Goal: Information Seeking & Learning: Learn about a topic

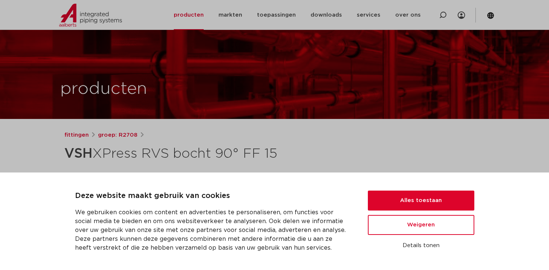
scroll to position [200, 0]
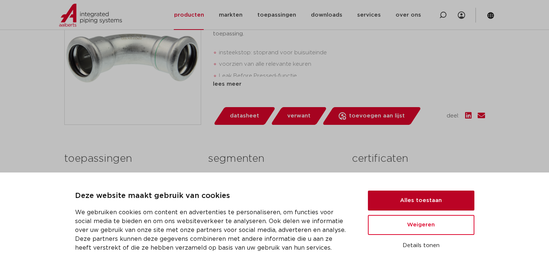
click at [417, 198] on button "Alles toestaan" at bounding box center [421, 201] width 106 height 20
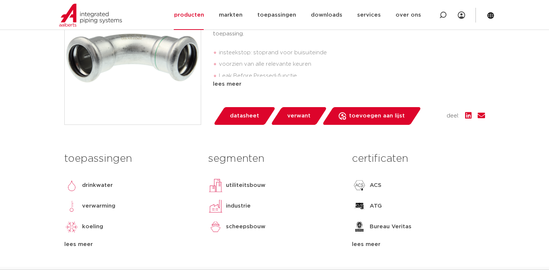
click at [232, 115] on span "datasheet" at bounding box center [244, 116] width 29 height 12
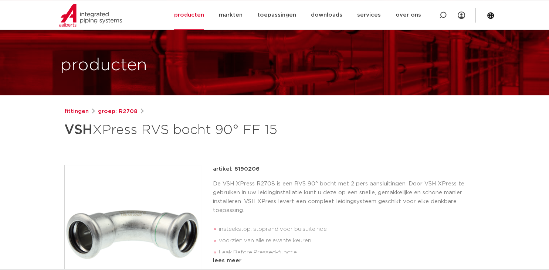
scroll to position [0, 0]
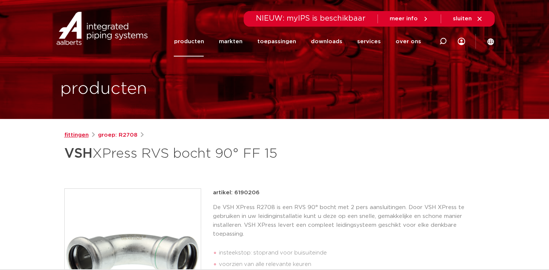
click at [76, 136] on link "fittingen" at bounding box center [76, 135] width 24 height 9
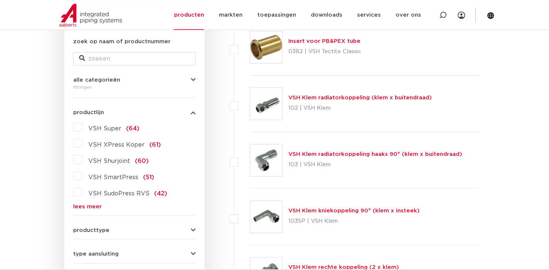
scroll to position [171, 0]
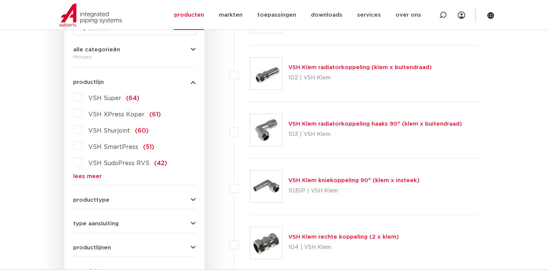
click at [92, 203] on span "producttype" at bounding box center [91, 200] width 36 height 6
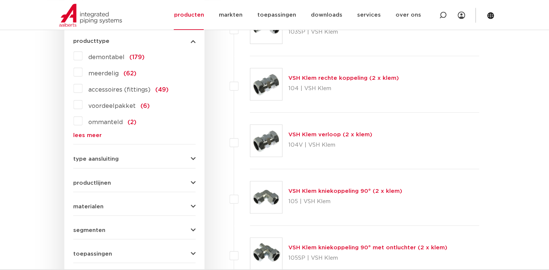
scroll to position [369, 0]
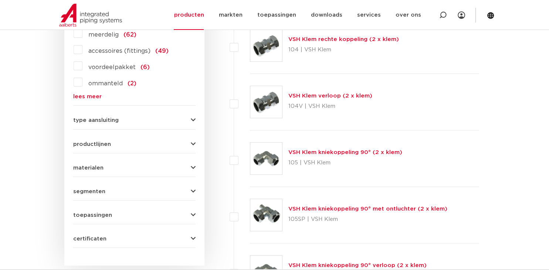
click at [94, 166] on span "materialen" at bounding box center [88, 168] width 30 height 6
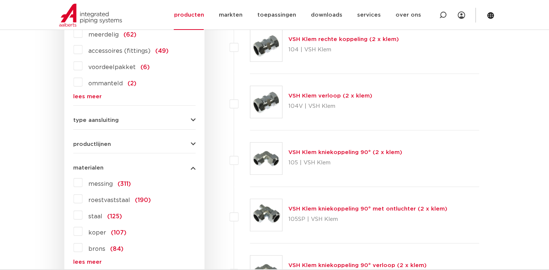
click at [82, 199] on label "roestvaststaal (190)" at bounding box center [116, 199] width 68 height 12
click at [0, 0] on input "roestvaststaal (190)" at bounding box center [0, 0] width 0 height 0
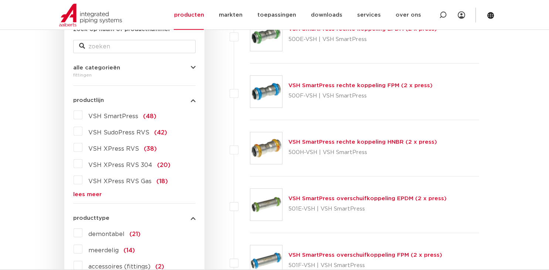
scroll to position [171, 0]
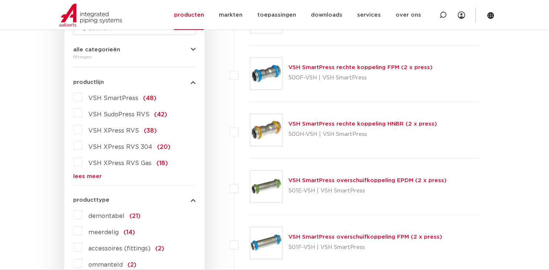
click at [263, 133] on img at bounding box center [266, 130] width 32 height 32
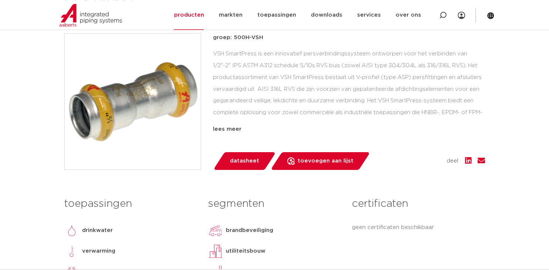
scroll to position [200, 0]
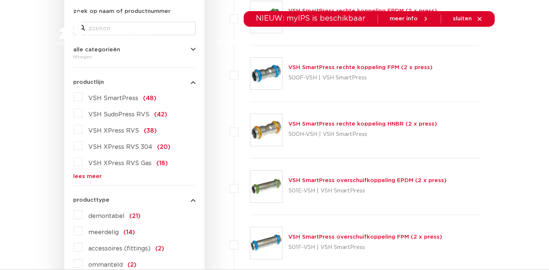
scroll to position [171, 0]
click at [82, 98] on label "VSH SmartPress (48)" at bounding box center [119, 97] width 74 height 12
click at [0, 0] on input "VSH SmartPress (48)" at bounding box center [0, 0] width 0 height 0
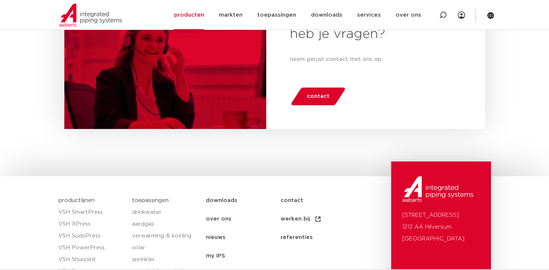
scroll to position [2545, 0]
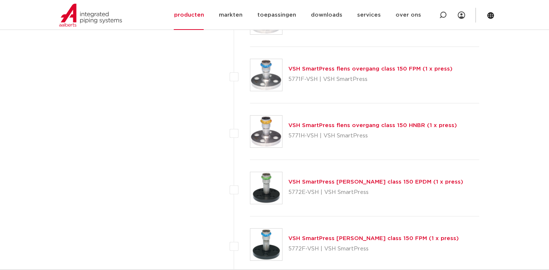
click at [265, 126] on img at bounding box center [266, 132] width 32 height 32
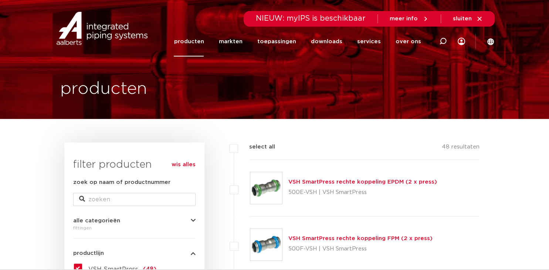
click at [193, 220] on icon "button" at bounding box center [193, 221] width 5 height 6
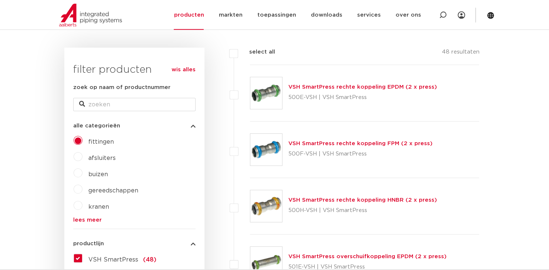
scroll to position [171, 0]
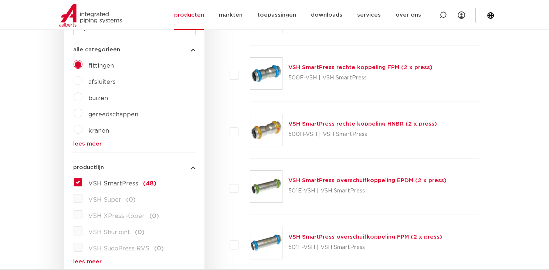
click at [82, 98] on label "buizen" at bounding box center [95, 97] width 26 height 12
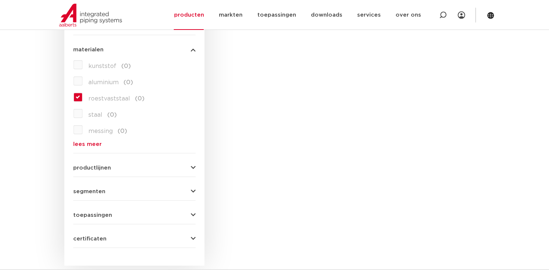
scroll to position [567, 0]
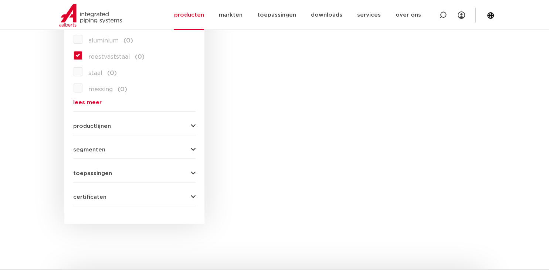
click at [82, 55] on label "roestvaststaal (0)" at bounding box center [113, 56] width 62 height 12
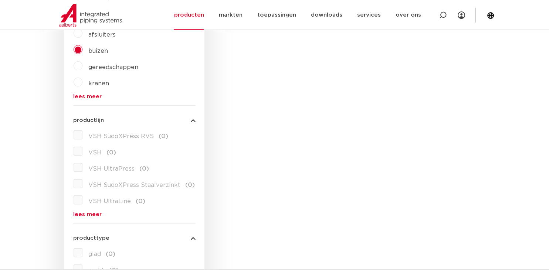
scroll to position [0, 0]
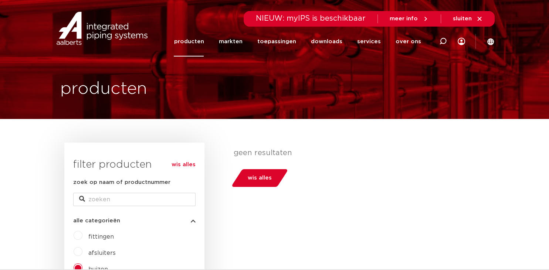
click at [269, 183] on span "wis alles" at bounding box center [260, 178] width 24 height 12
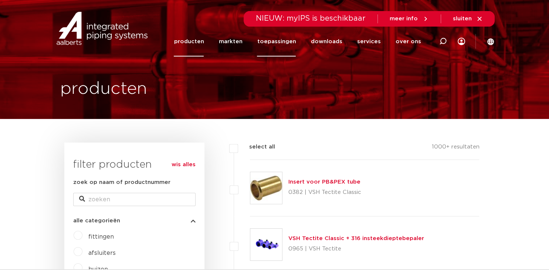
click at [279, 46] on link "toepassingen" at bounding box center [276, 42] width 39 height 30
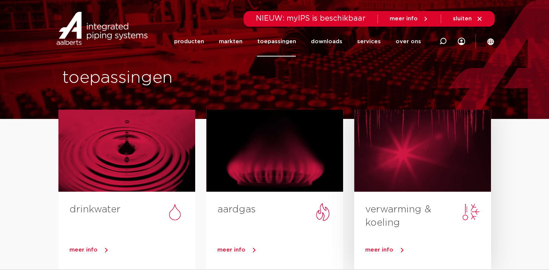
click at [428, 164] on div at bounding box center [422, 151] width 137 height 82
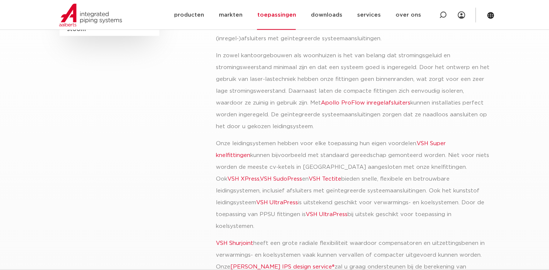
scroll to position [200, 0]
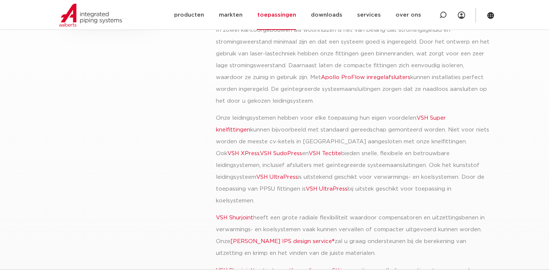
click at [256, 176] on link "VSH UltraPress" at bounding box center [277, 177] width 42 height 6
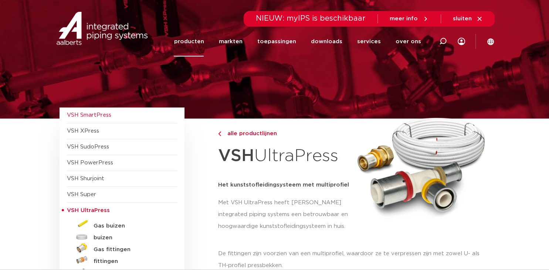
click at [88, 116] on span "VSH SmartPress" at bounding box center [89, 115] width 44 height 6
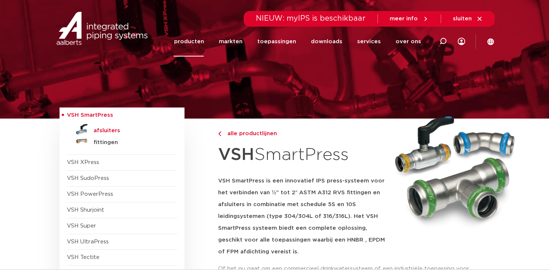
click at [105, 129] on h5 "afsluiters" at bounding box center [130, 131] width 73 height 7
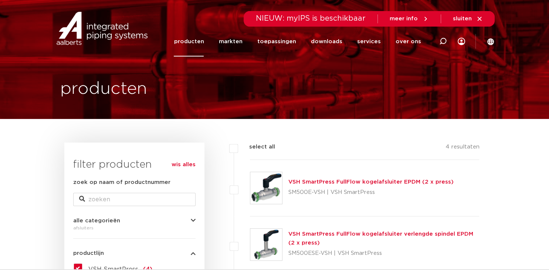
click at [274, 241] on img at bounding box center [266, 245] width 32 height 32
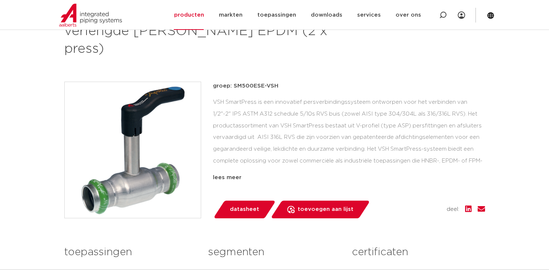
scroll to position [200, 0]
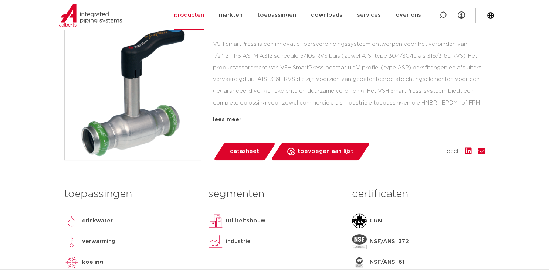
click at [229, 115] on div "lees meer" at bounding box center [349, 119] width 272 height 9
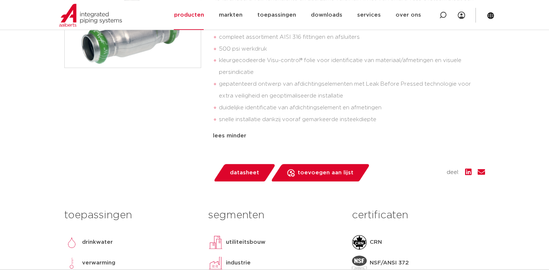
scroll to position [0, 0]
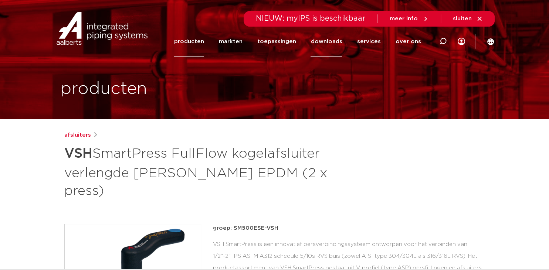
click at [333, 43] on link "downloads" at bounding box center [325, 42] width 31 height 30
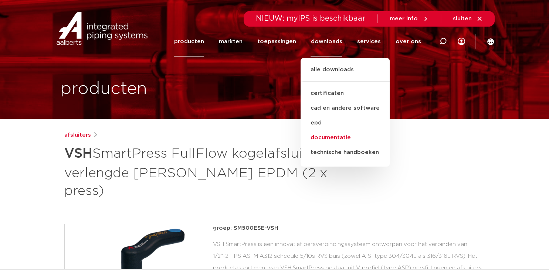
click at [325, 136] on link "documentatie" at bounding box center [344, 137] width 89 height 15
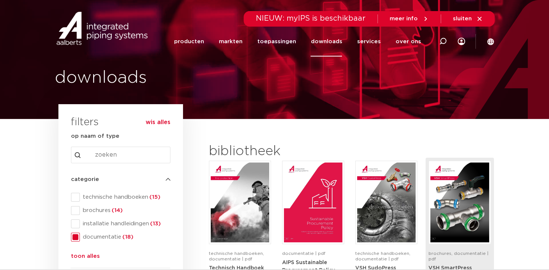
click at [465, 206] on img at bounding box center [459, 203] width 58 height 80
click at [196, 41] on link "producten" at bounding box center [189, 42] width 30 height 30
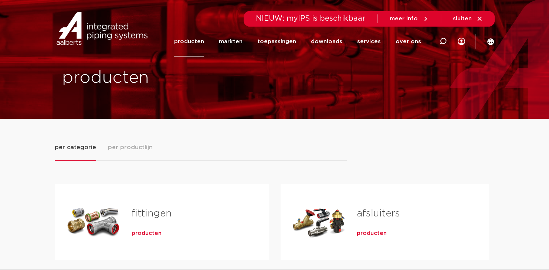
click at [145, 232] on span "producten" at bounding box center [147, 233] width 30 height 7
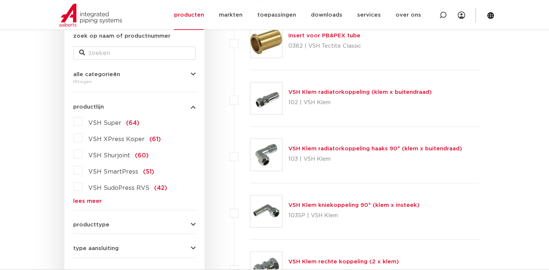
scroll to position [171, 0]
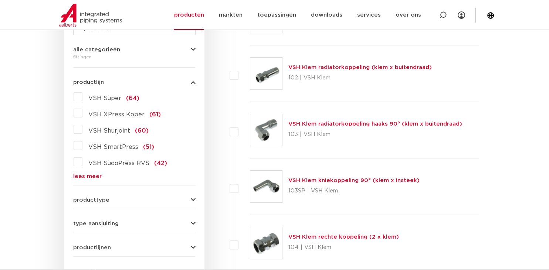
click at [85, 181] on form "zoek op naam of productnummer alle categorieën [GEOGRAPHIC_DATA] [GEOGRAPHIC_DA…" at bounding box center [134, 179] width 122 height 344
click at [85, 177] on link "lees meer" at bounding box center [134, 177] width 122 height 6
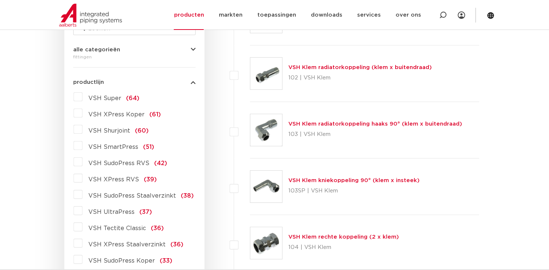
click at [82, 179] on label "VSH XPress RVS (39)" at bounding box center [119, 178] width 74 height 12
click at [0, 0] on input "VSH XPress RVS (39)" at bounding box center [0, 0] width 0 height 0
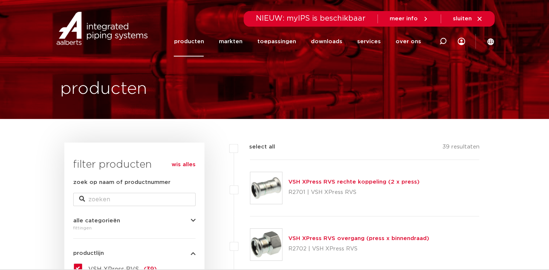
click at [309, 181] on link "VSH XPress RVS rechte koppeling (2 x press)" at bounding box center [353, 182] width 131 height 6
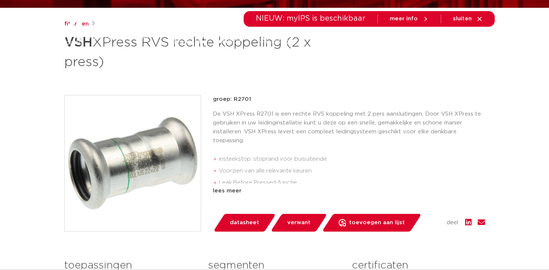
scroll to position [200, 0]
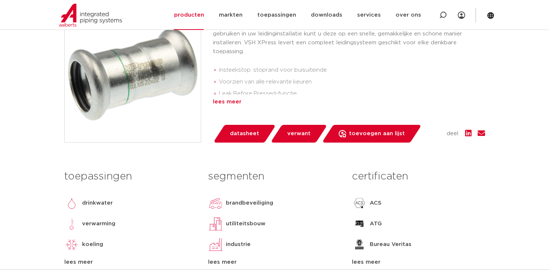
click at [223, 101] on div "lees meer" at bounding box center [349, 102] width 272 height 9
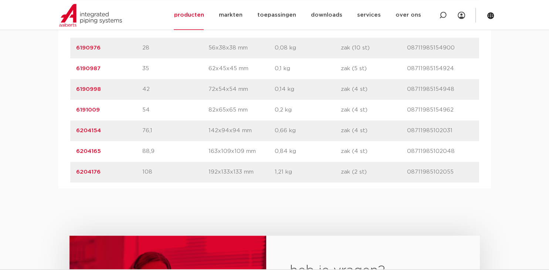
scroll to position [655, 0]
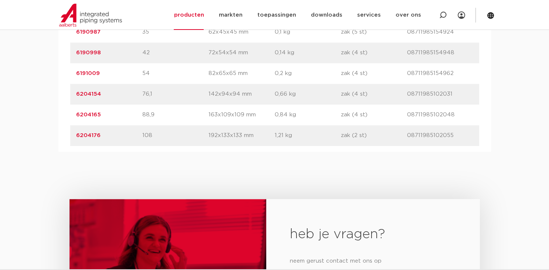
click at [92, 94] on link "6204154" at bounding box center [88, 94] width 25 height 6
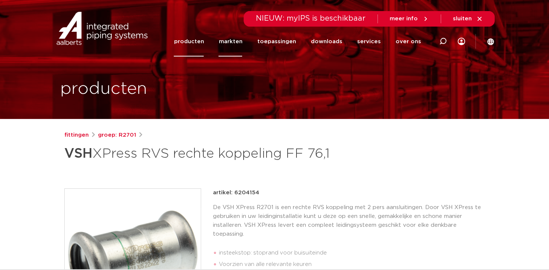
click at [235, 42] on link "markten" at bounding box center [230, 42] width 24 height 30
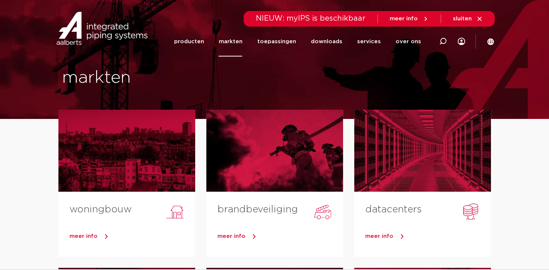
click at [286, 43] on link "toepassingen" at bounding box center [276, 42] width 39 height 30
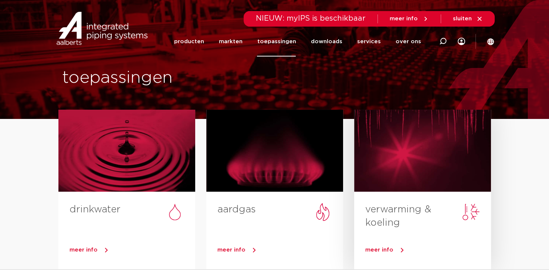
click at [391, 154] on div at bounding box center [422, 151] width 137 height 82
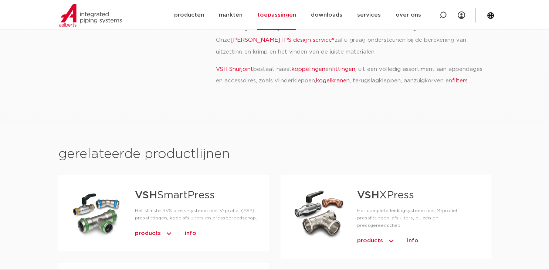
scroll to position [427, 0]
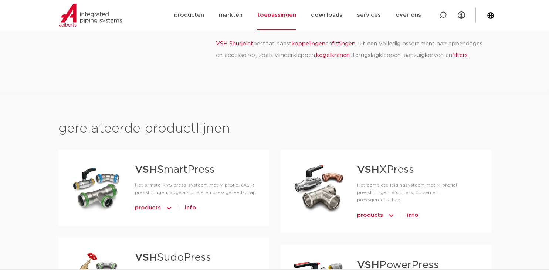
click at [369, 210] on span "products" at bounding box center [370, 216] width 26 height 12
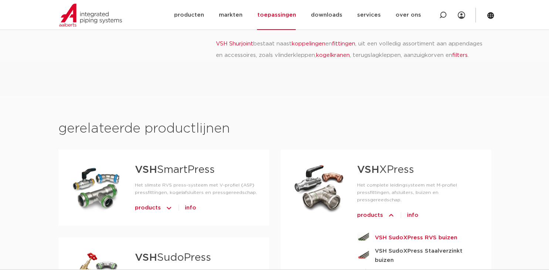
click at [405, 233] on strong "VSH SudoXPress RVS buizen" at bounding box center [416, 237] width 82 height 9
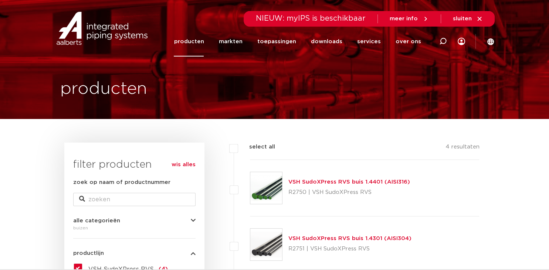
click at [327, 183] on link "VSH SudoXPress RVS buis 1.4401 (AISI316)" at bounding box center [349, 182] width 122 height 6
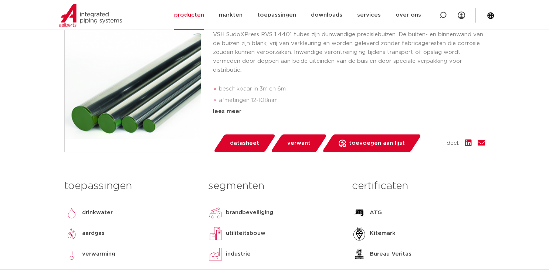
scroll to position [200, 0]
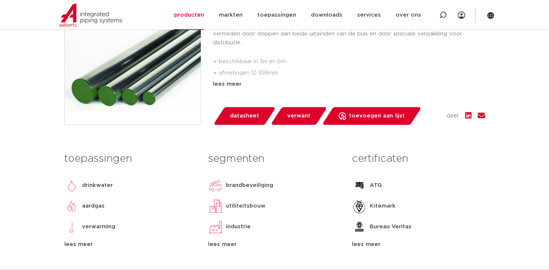
click at [234, 122] on span "datasheet" at bounding box center [244, 116] width 29 height 12
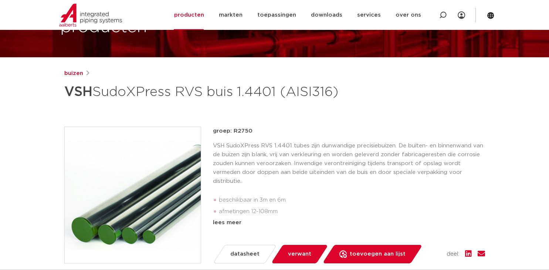
scroll to position [0, 0]
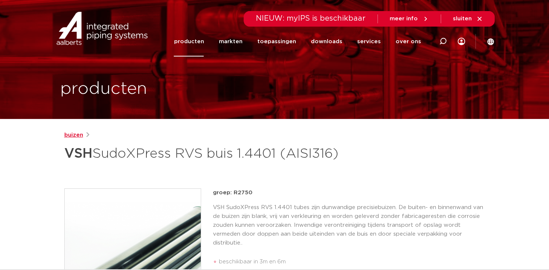
click at [76, 135] on link "buizen" at bounding box center [73, 135] width 19 height 9
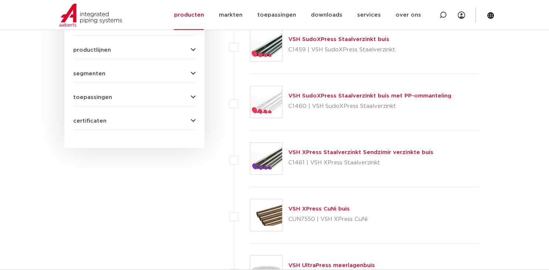
scroll to position [171, 0]
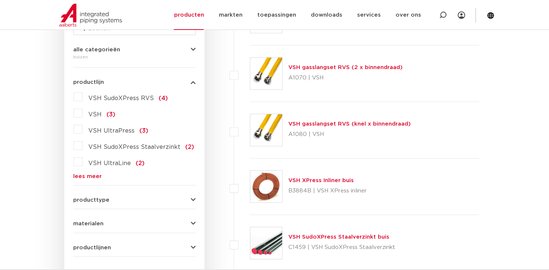
click at [86, 202] on span "producttype" at bounding box center [91, 200] width 36 height 6
click at [82, 233] on label "recht (12)" at bounding box center [101, 231] width 38 height 12
click at [0, 0] on input "recht (12)" at bounding box center [0, 0] width 0 height 0
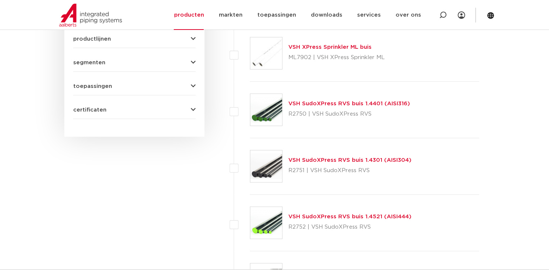
scroll to position [473, 0]
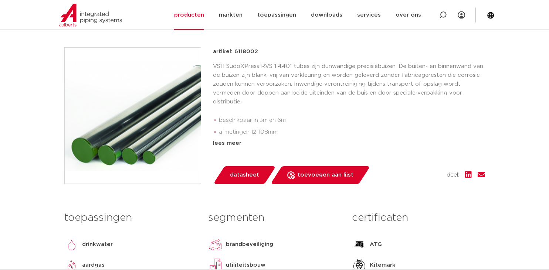
scroll to position [200, 0]
